Goal: Task Accomplishment & Management: Use online tool/utility

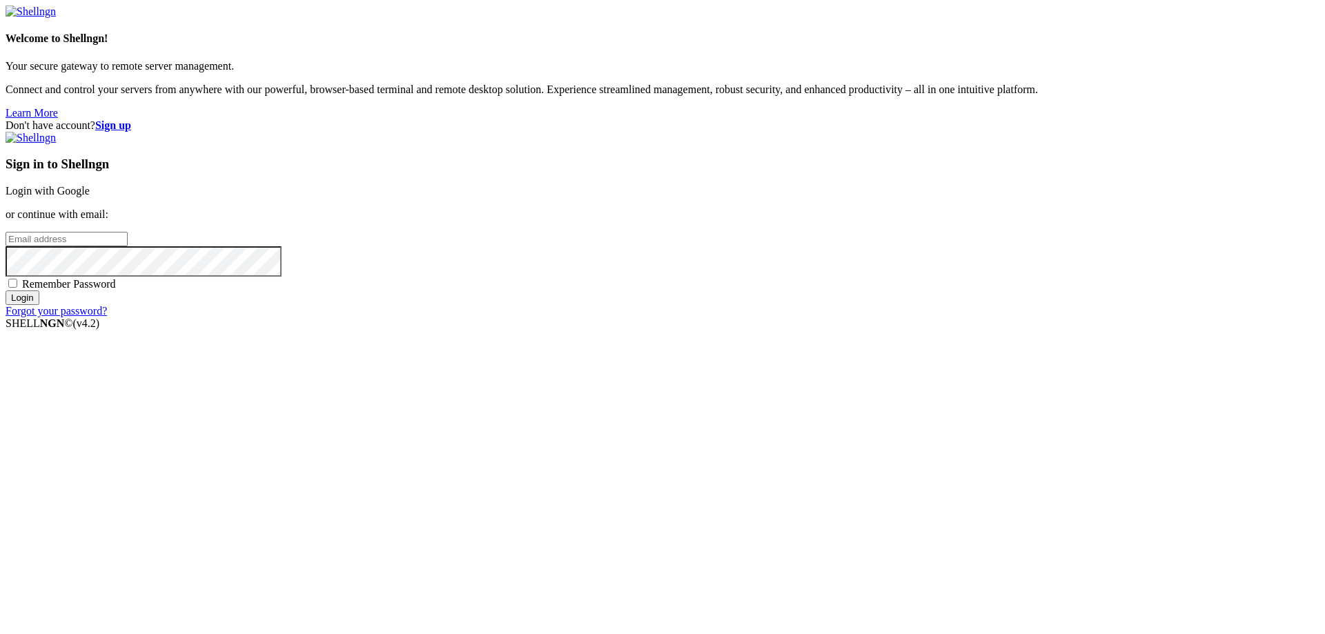
click at [758, 284] on div "Sign in to Shellngn Login with Google or continue with email: Remember Password…" at bounding box center [663, 225] width 1314 height 186
click at [128, 246] on input "email" at bounding box center [67, 239] width 122 height 14
paste input "[EMAIL_ADDRESS][DOMAIN_NAME]"
type input "[EMAIL_ADDRESS][DOMAIN_NAME]"
click at [116, 290] on span "Remember Password" at bounding box center [69, 284] width 94 height 12
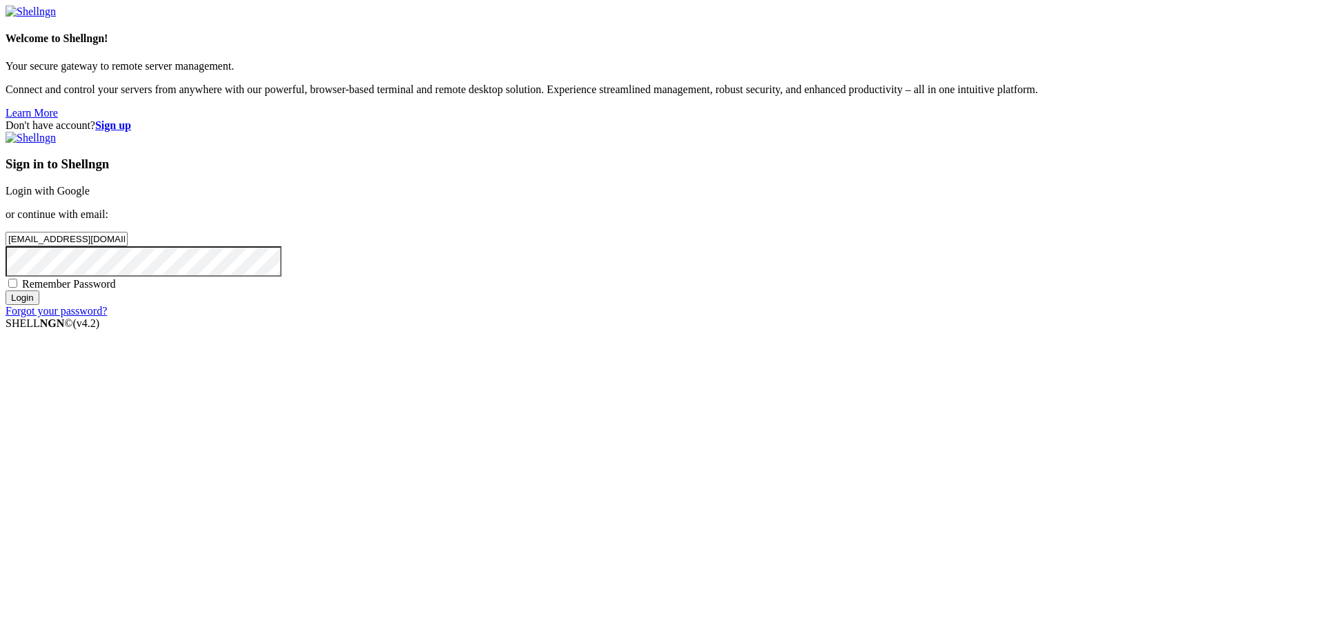
click at [17, 288] on input "Remember Password" at bounding box center [12, 283] width 9 height 9
checkbox input "true"
click at [39, 305] on input "Login" at bounding box center [23, 298] width 34 height 14
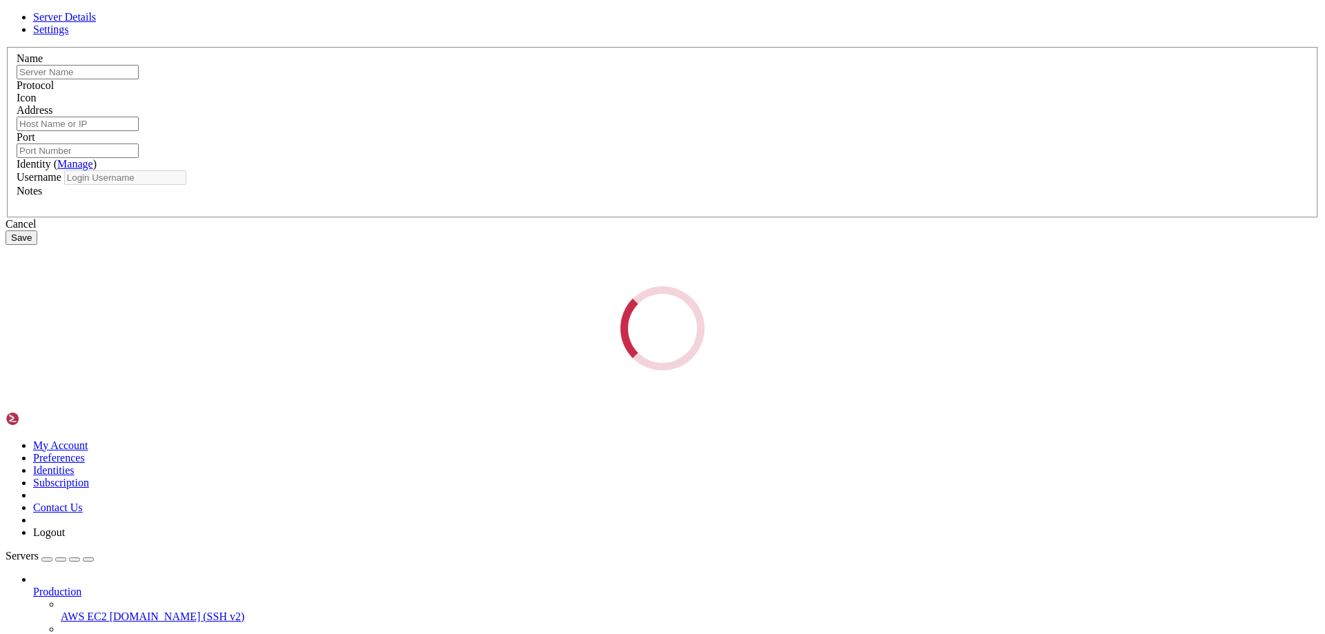
type input "rat method"
type input "[TECHNICAL_ID]"
type input "22"
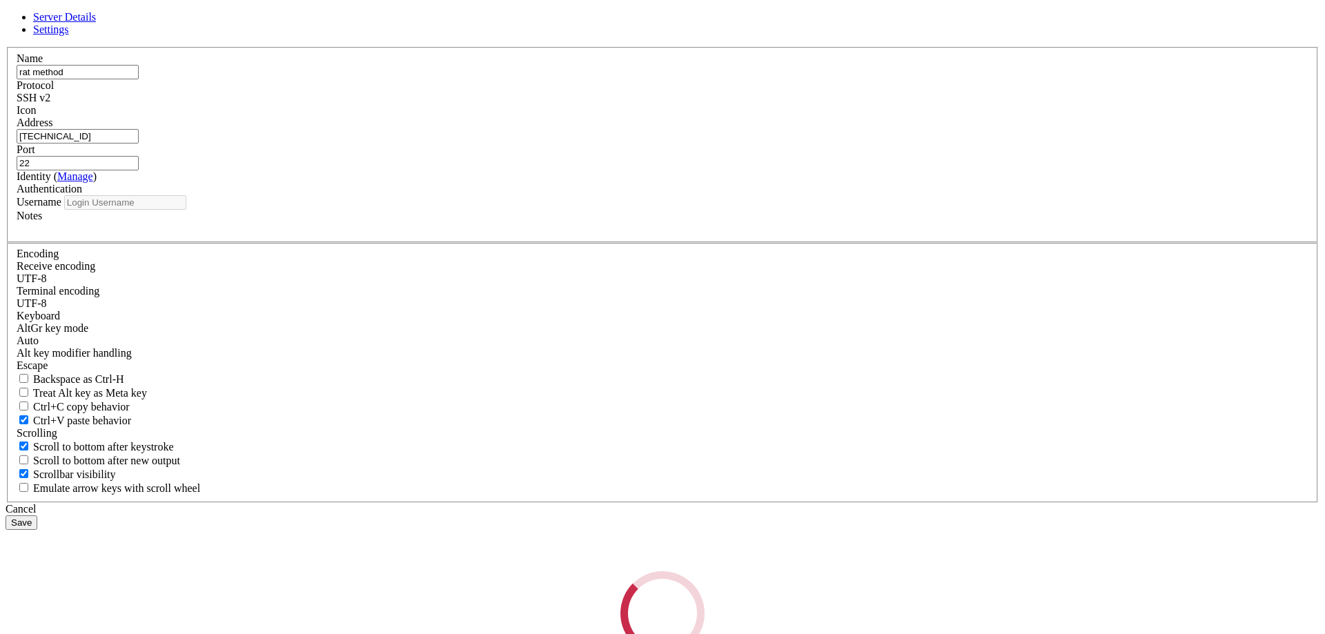
type input "history"
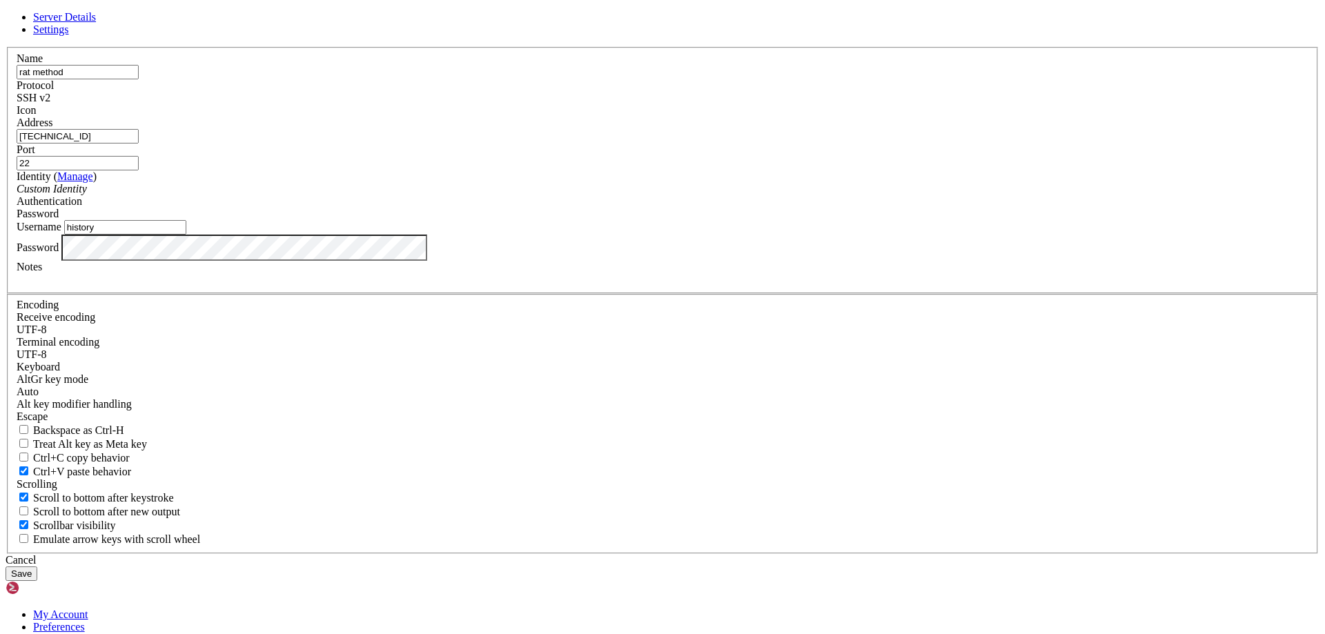
click at [139, 144] on input "[TECHNICAL_ID]" at bounding box center [78, 136] width 122 height 14
